Goal: Information Seeking & Learning: Understand process/instructions

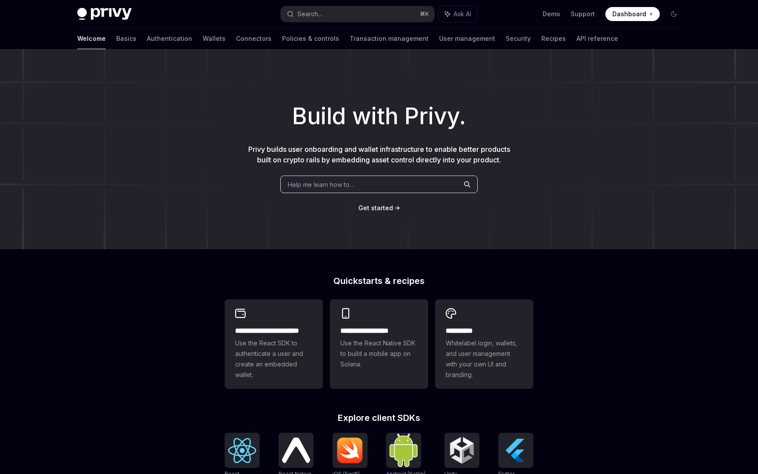
click at [364, 184] on div "Help me learn how to…" at bounding box center [378, 184] width 197 height 18
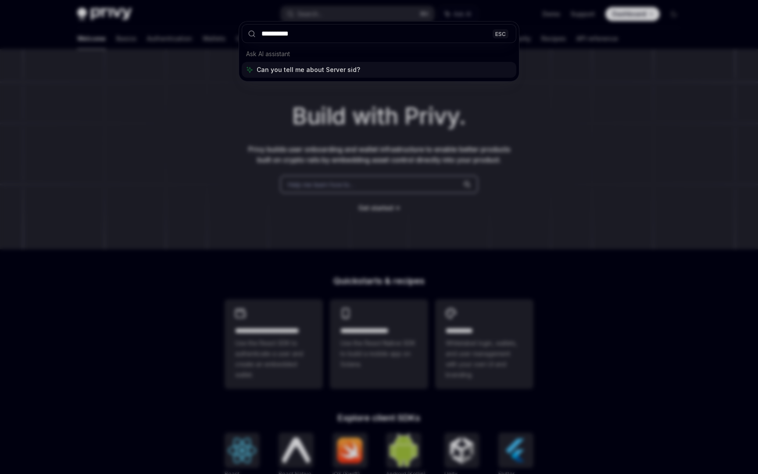
type input "**********"
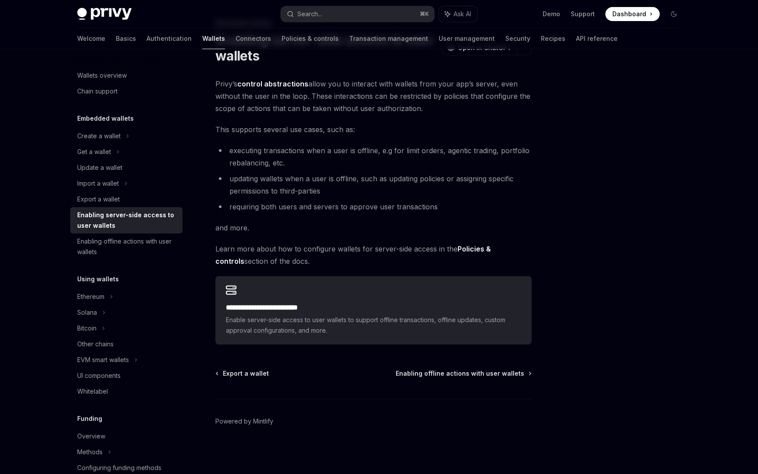
scroll to position [50, 0]
click at [431, 368] on span "Enabling offline actions with user wallets" at bounding box center [460, 372] width 128 height 9
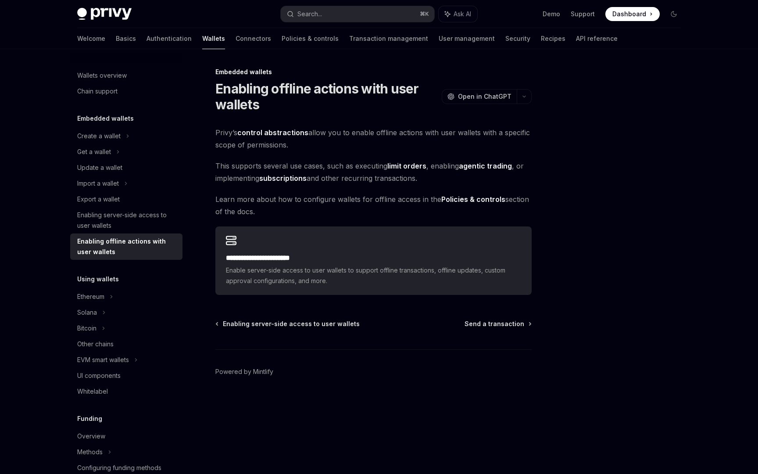
click at [503, 330] on div "Enabling server-side access to user wallets Send a transaction Powered by Mintl…" at bounding box center [373, 372] width 316 height 106
click at [505, 323] on span "Send a transaction" at bounding box center [494, 323] width 60 height 9
type textarea "*"
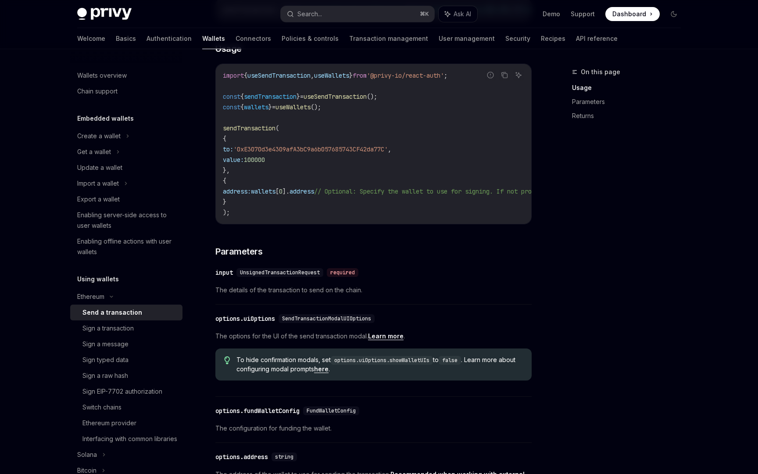
scroll to position [178, 0]
